Goal: Information Seeking & Learning: Learn about a topic

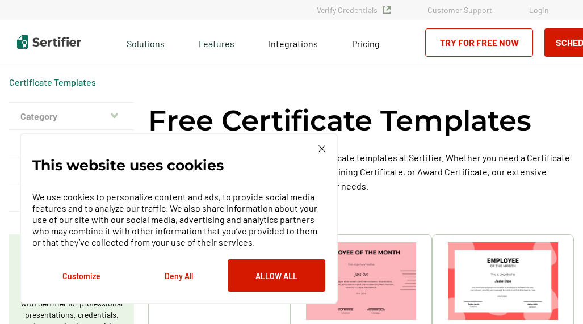
click at [182, 282] on button "Deny All" at bounding box center [179, 275] width 98 height 32
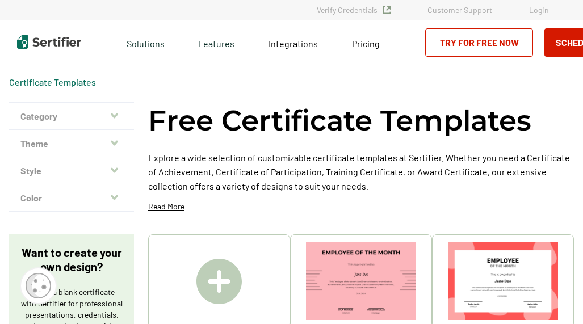
click at [218, 277] on img at bounding box center [218, 281] width 45 height 45
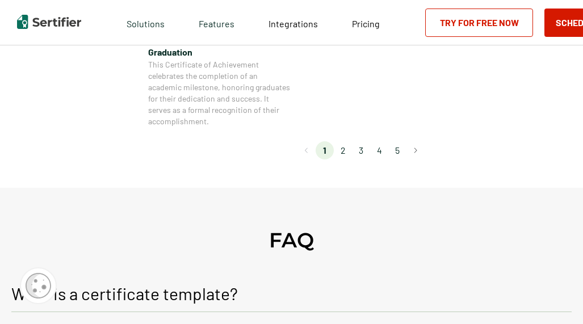
scroll to position [1417, 0]
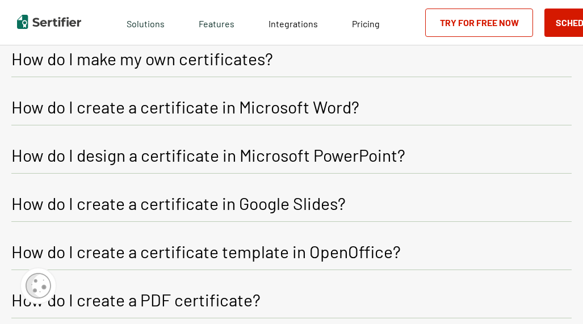
click at [178, 108] on p "How do I create a certificate in Microsoft Word?" at bounding box center [185, 106] width 348 height 20
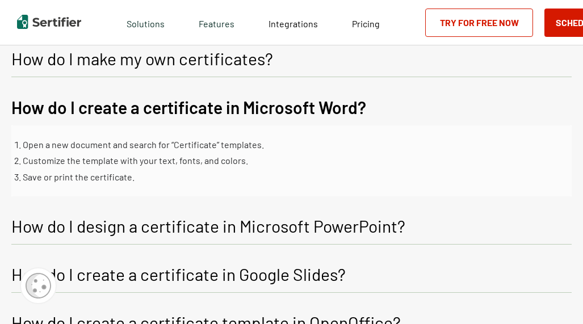
click at [229, 229] on p "How do I design a certificate in Microsoft PowerPoint?" at bounding box center [208, 226] width 394 height 20
